Goal: Task Accomplishment & Management: Use online tool/utility

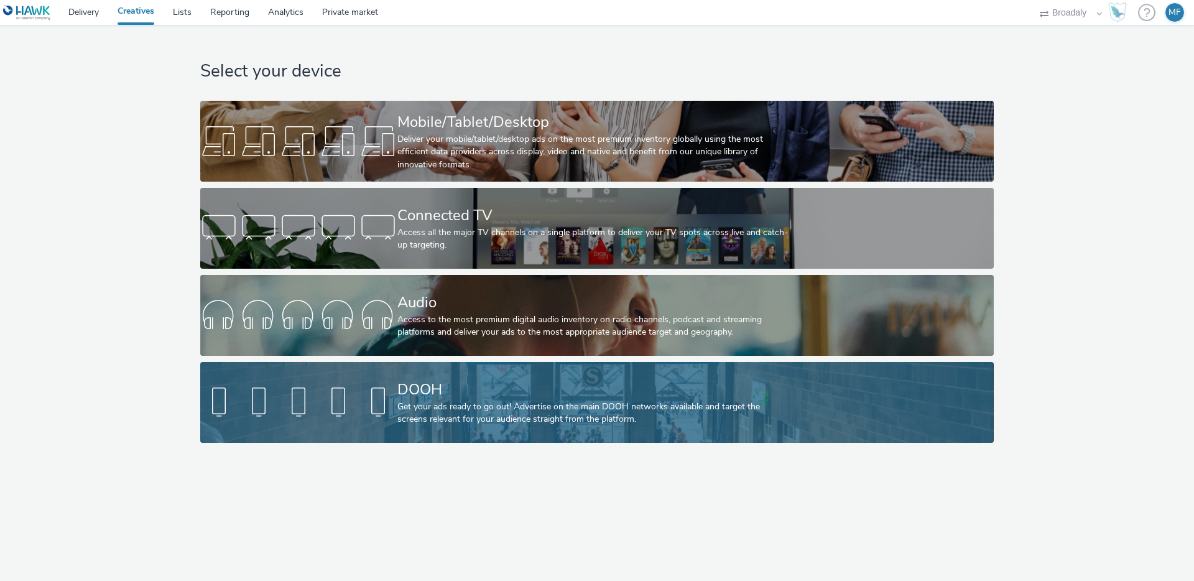
click at [458, 390] on div "DOOH" at bounding box center [594, 390] width 394 height 22
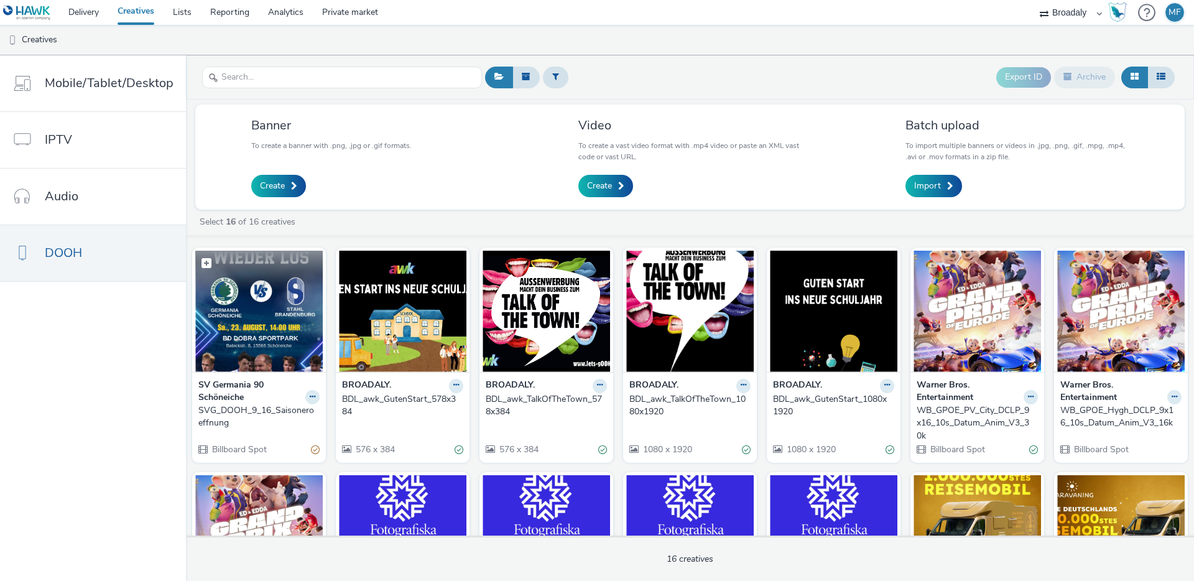
click at [257, 332] on img at bounding box center [258, 311] width 127 height 121
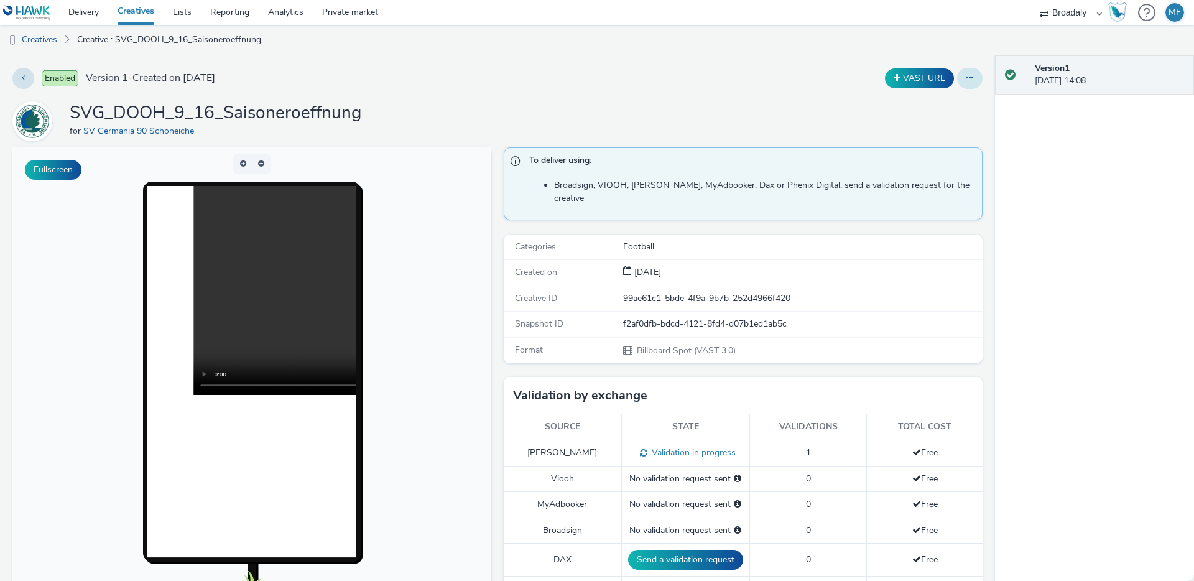
click at [949, 76] on div "VAST URL" at bounding box center [788, 78] width 388 height 21
click at [964, 79] on button at bounding box center [969, 78] width 25 height 21
click at [952, 105] on link "Edit" at bounding box center [935, 103] width 93 height 25
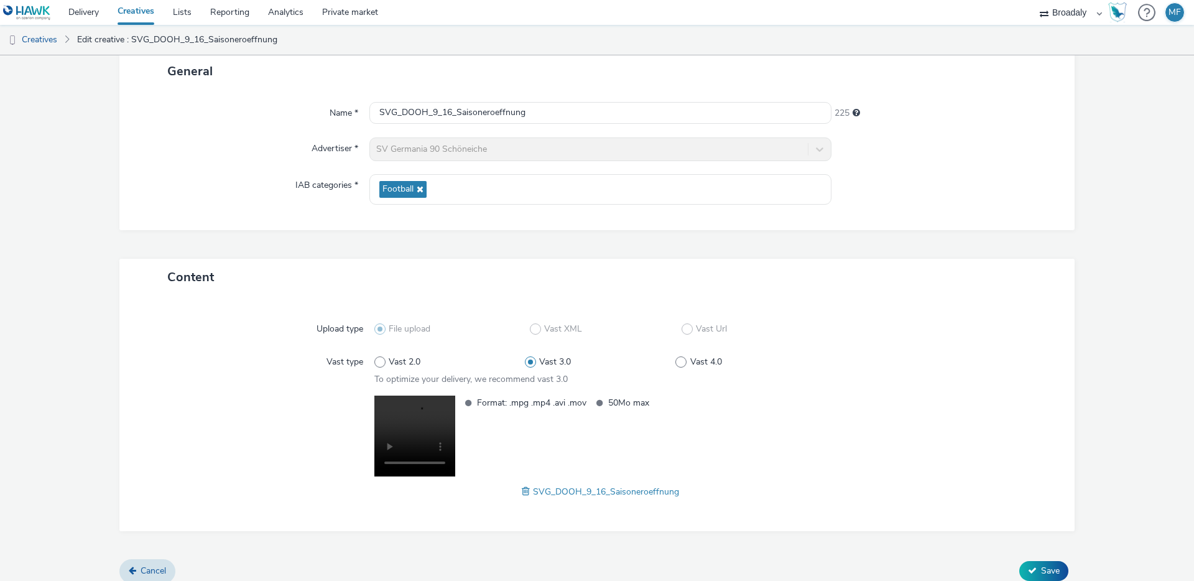
scroll to position [90, 0]
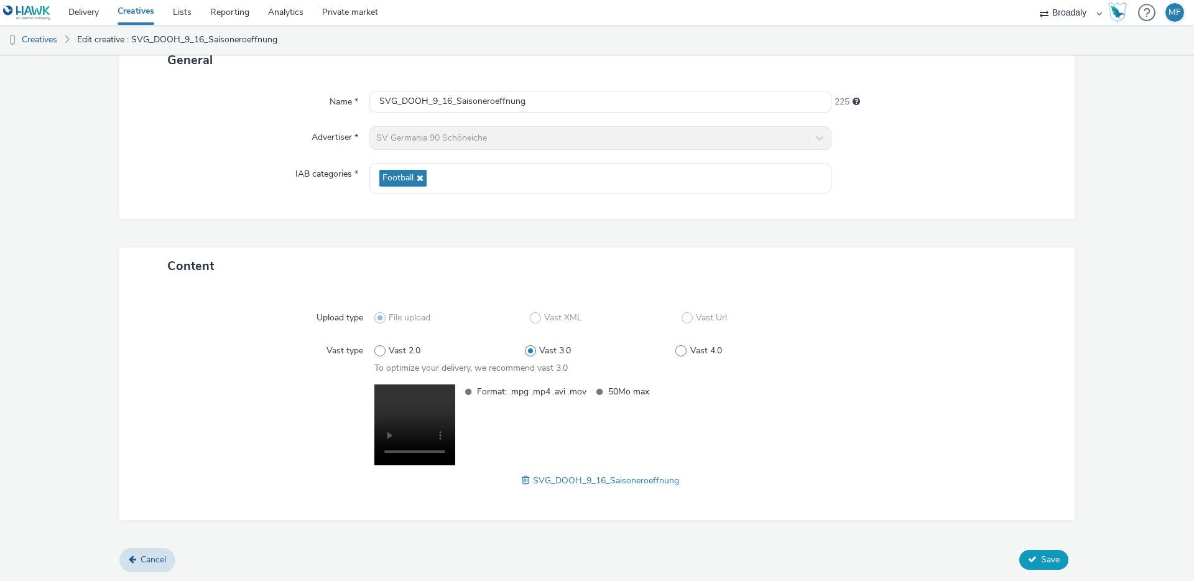
click at [1041, 558] on span "Save" at bounding box center [1050, 559] width 19 height 12
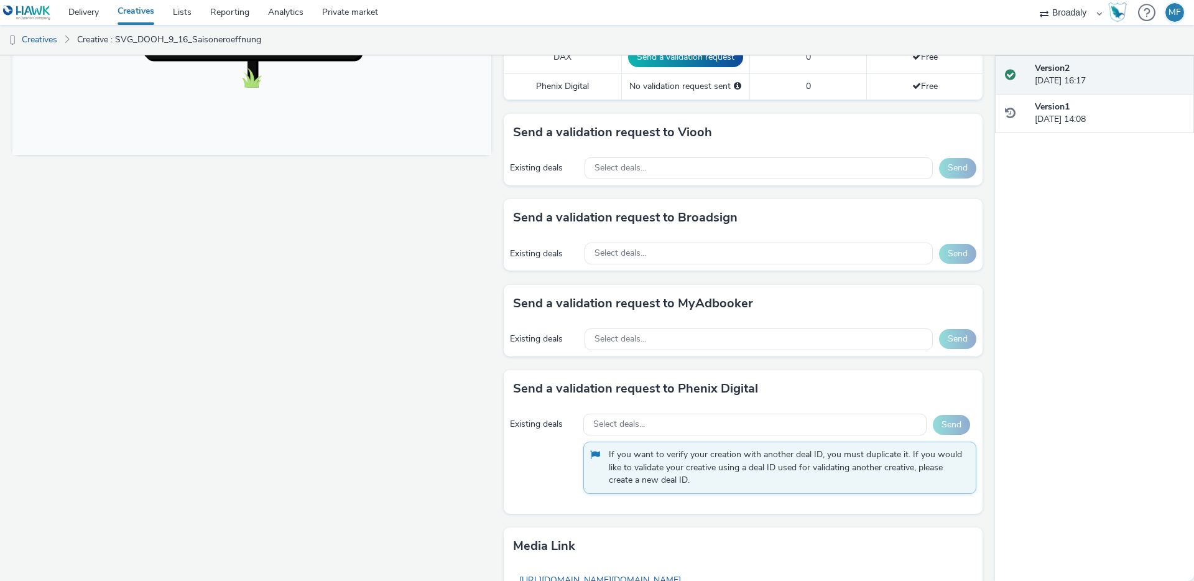
scroll to position [365, 0]
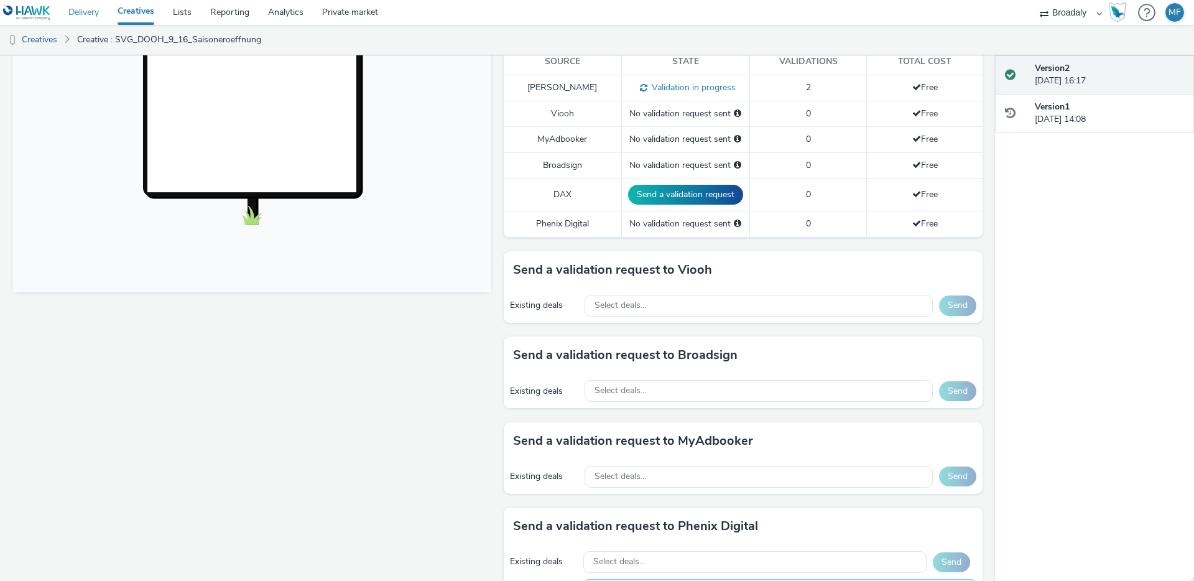
click at [90, 9] on link "Delivery" at bounding box center [83, 12] width 49 height 25
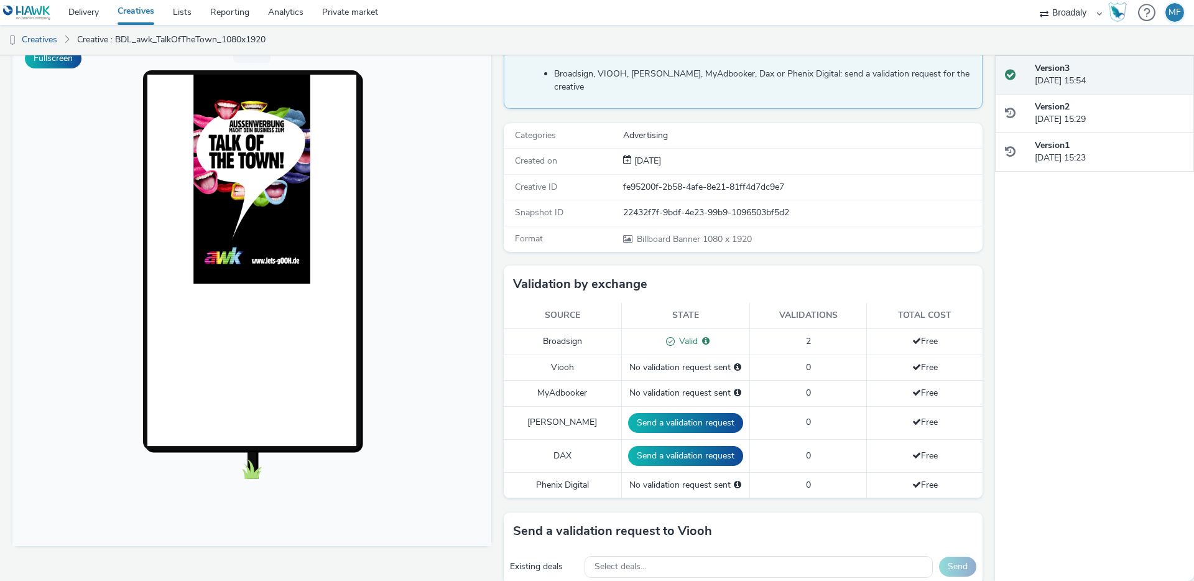
scroll to position [103, 0]
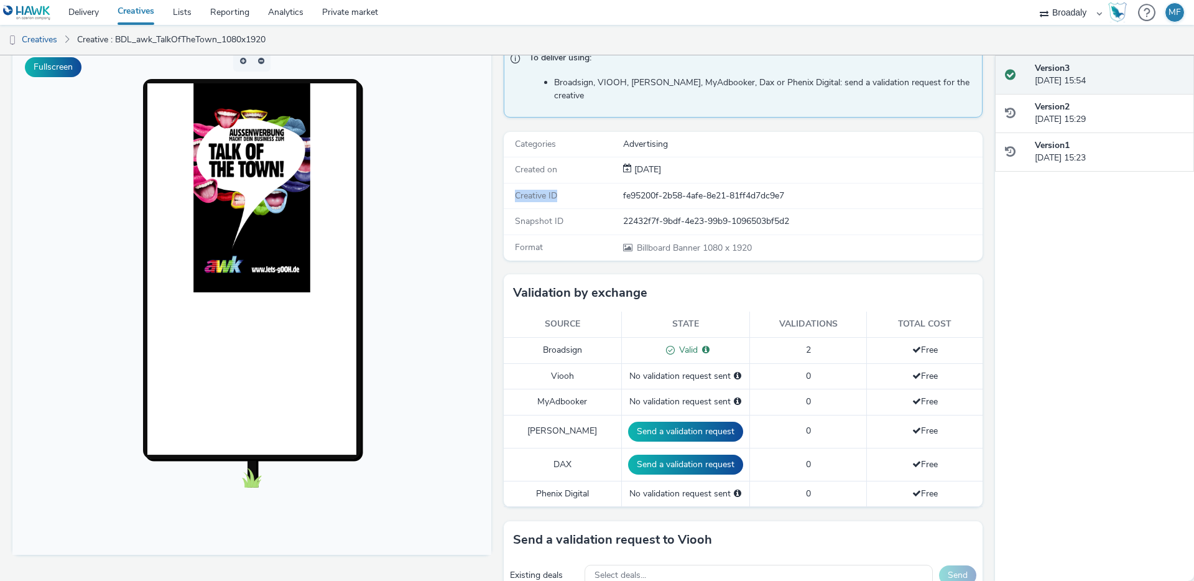
drag, startPoint x: 510, startPoint y: 177, endPoint x: 582, endPoint y: 180, distance: 72.2
click at [582, 190] on div "Creative ID" at bounding box center [564, 196] width 118 height 12
drag, startPoint x: 617, startPoint y: 182, endPoint x: 784, endPoint y: 179, distance: 167.3
click at [784, 183] on div "Creative ID fe95200f-2b58-4afe-8e21-81ff4d7dc9e7" at bounding box center [743, 195] width 479 height 25
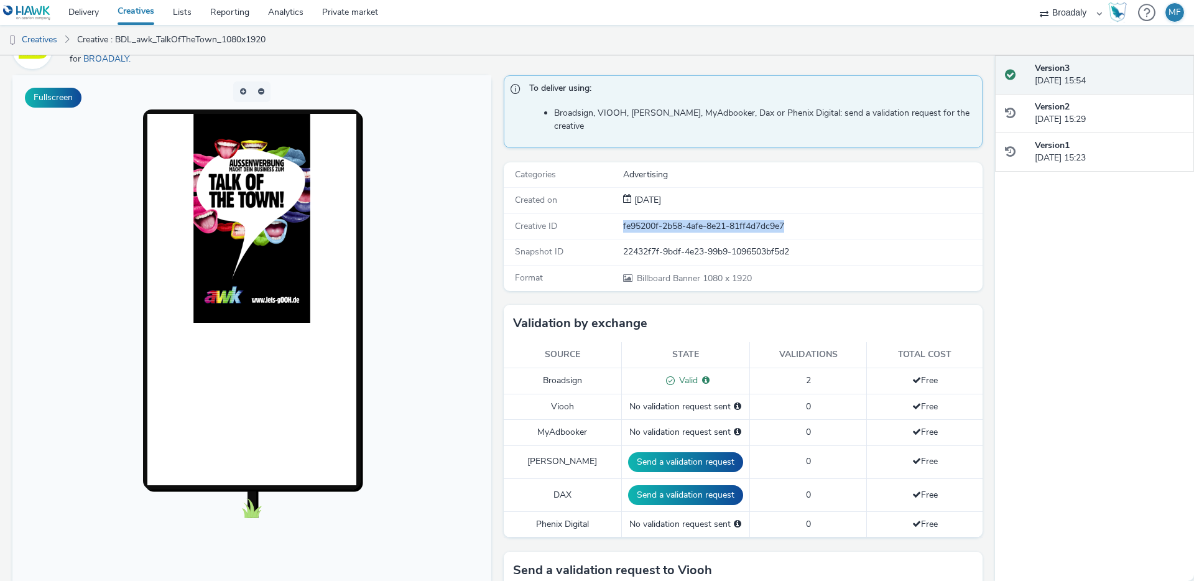
scroll to position [0, 0]
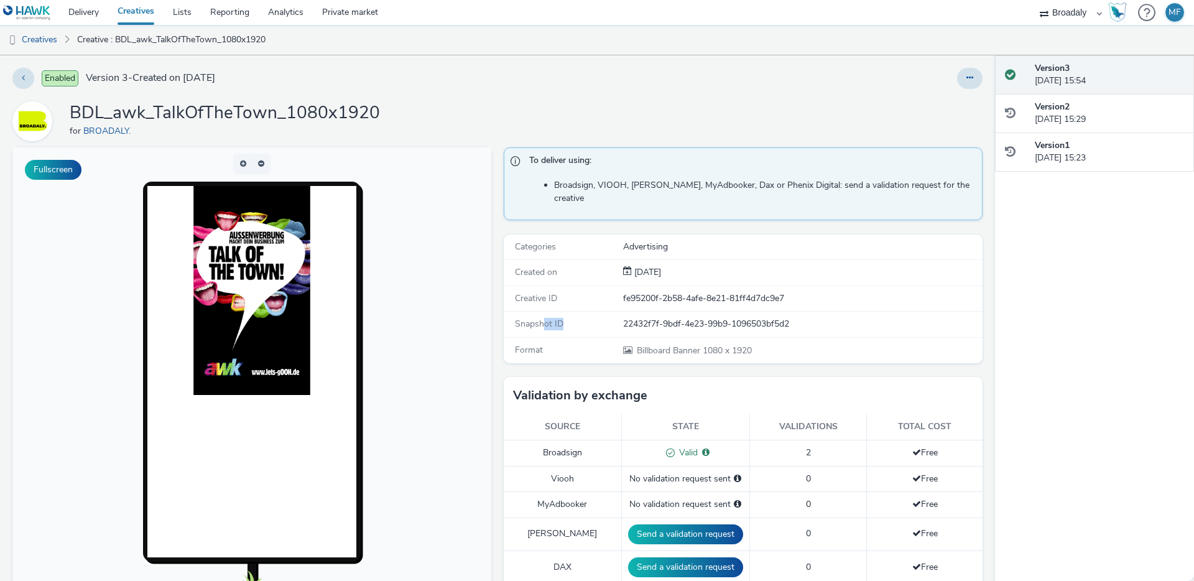
drag, startPoint x: 542, startPoint y: 306, endPoint x: 606, endPoint y: 310, distance: 64.2
click at [606, 318] on div "Snapshot ID" at bounding box center [564, 324] width 118 height 12
click at [619, 297] on div "Creative ID fe95200f-2b58-4afe-8e21-81ff4d7dc9e7" at bounding box center [743, 298] width 479 height 25
click at [682, 318] on div "22432f7f-9bdf-4e23-99b9-1096503bf5d2" at bounding box center [802, 324] width 358 height 12
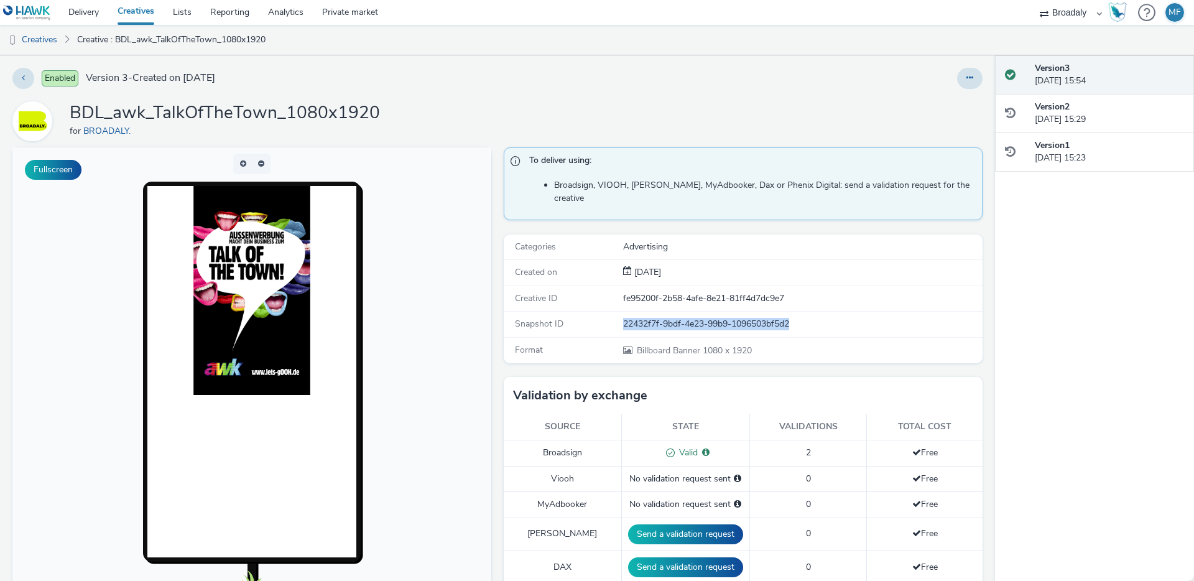
click at [682, 318] on div "22432f7f-9bdf-4e23-99b9-1096503bf5d2" at bounding box center [802, 324] width 358 height 12
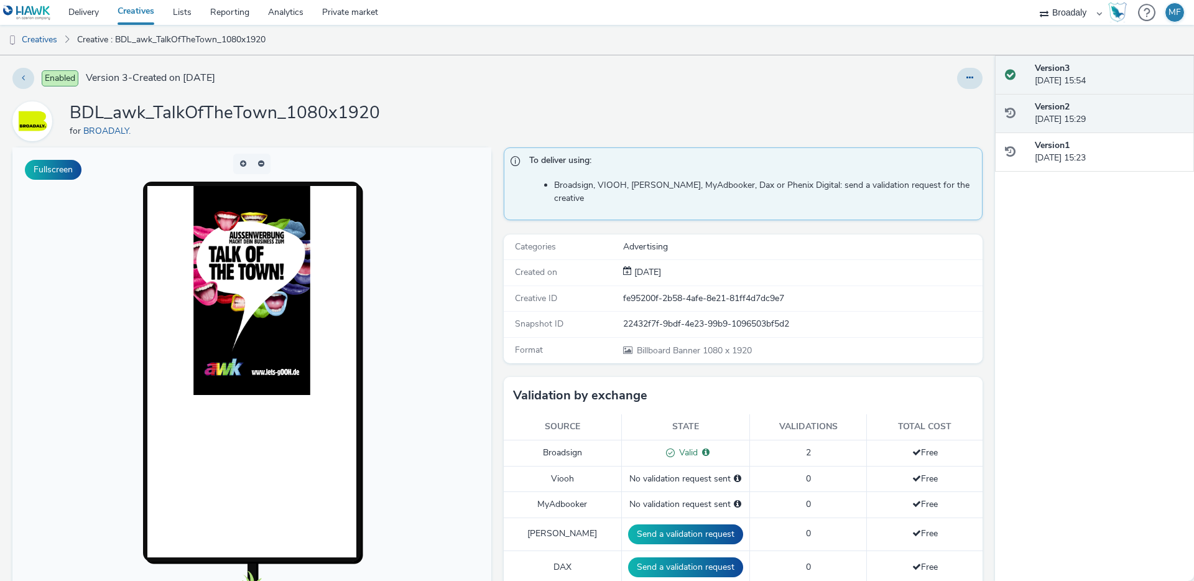
click at [1101, 105] on div "Version 2 12 August 2025, 15:29" at bounding box center [1109, 113] width 149 height 25
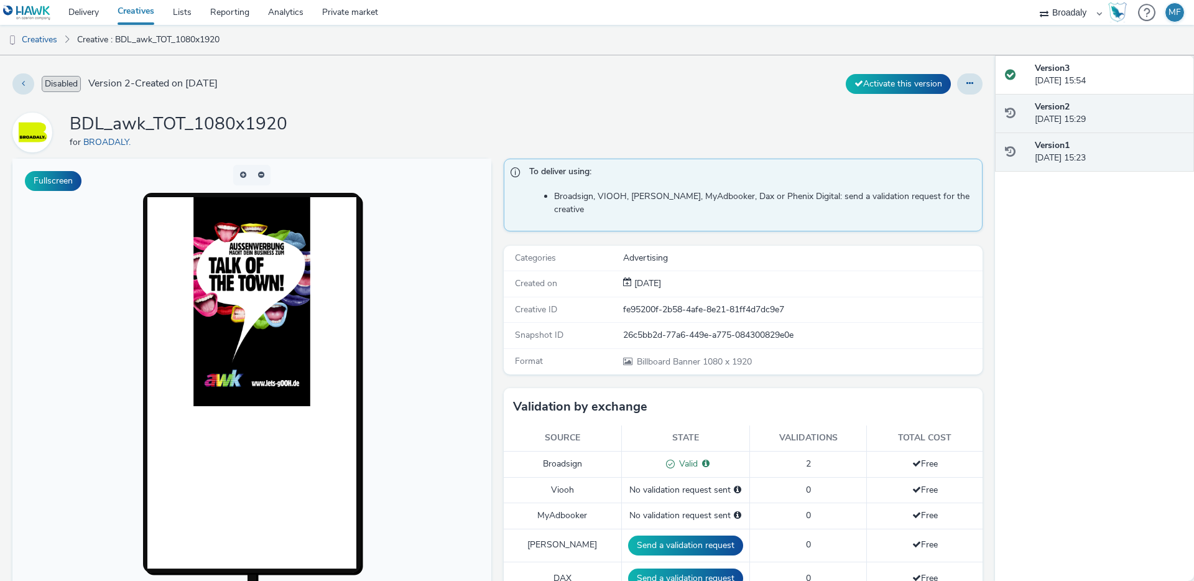
click at [1105, 147] on div "Version 1 12 August 2025, 15:23" at bounding box center [1109, 151] width 149 height 25
click at [1103, 128] on div "Version 2 12 August 2025, 15:29" at bounding box center [1094, 113] width 199 height 39
click at [1099, 101] on div "Version 2 12 August 2025, 15:29" at bounding box center [1109, 113] width 149 height 25
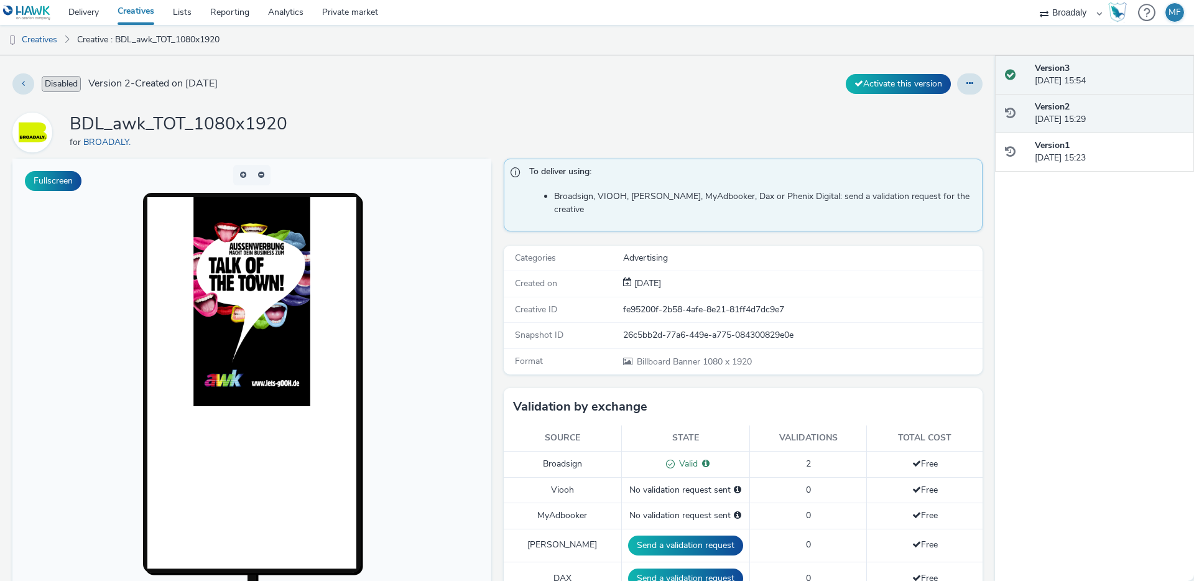
click at [1095, 76] on div "Version 3 12 August 2025, 15:54" at bounding box center [1109, 74] width 149 height 25
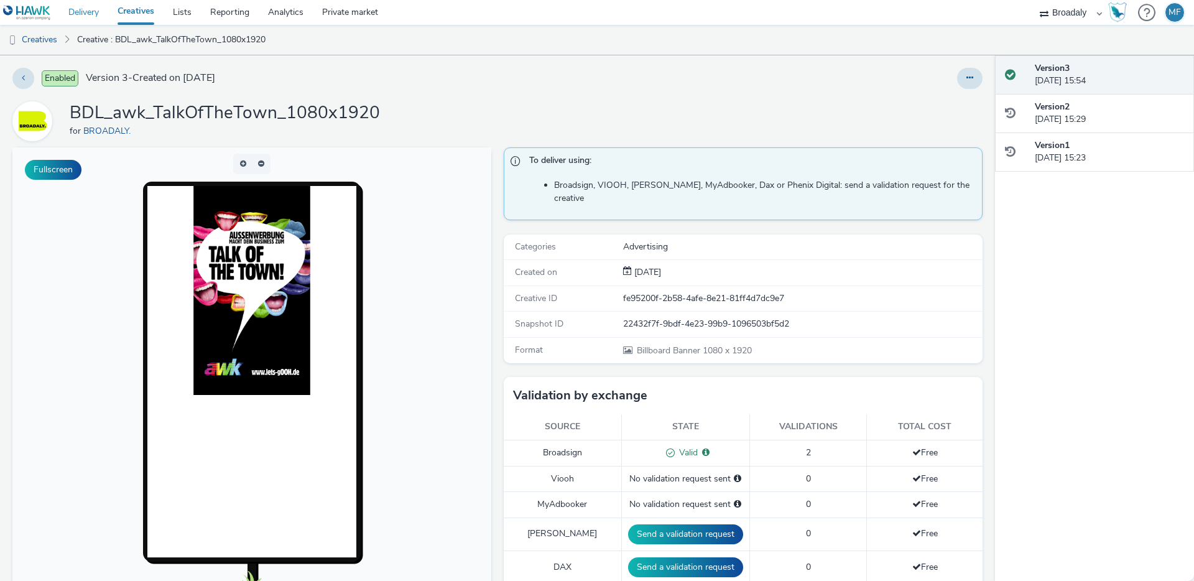
click at [95, 18] on link "Delivery" at bounding box center [83, 12] width 49 height 25
